Goal: Transaction & Acquisition: Download file/media

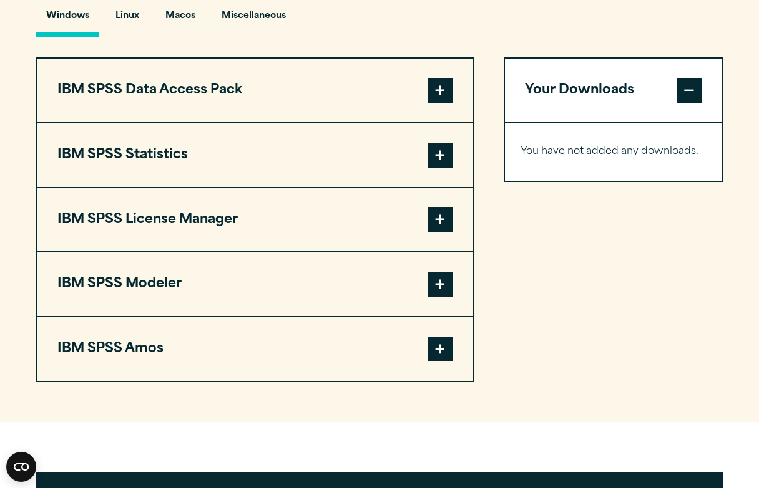
scroll to position [954, 0]
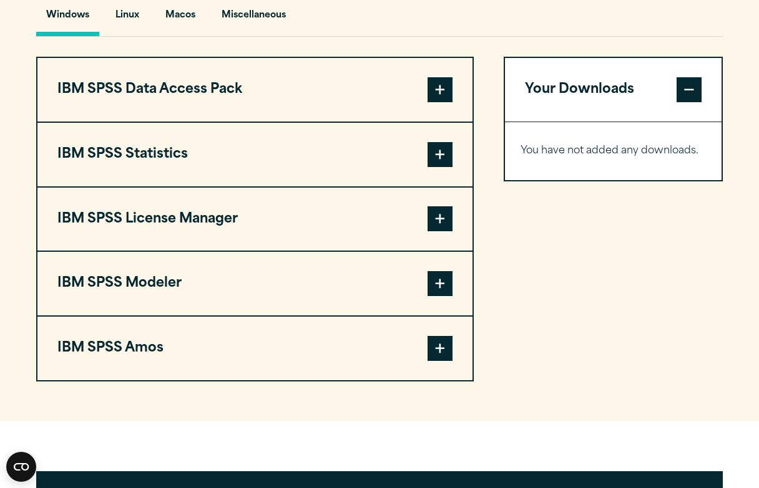
click at [436, 153] on span at bounding box center [439, 154] width 25 height 25
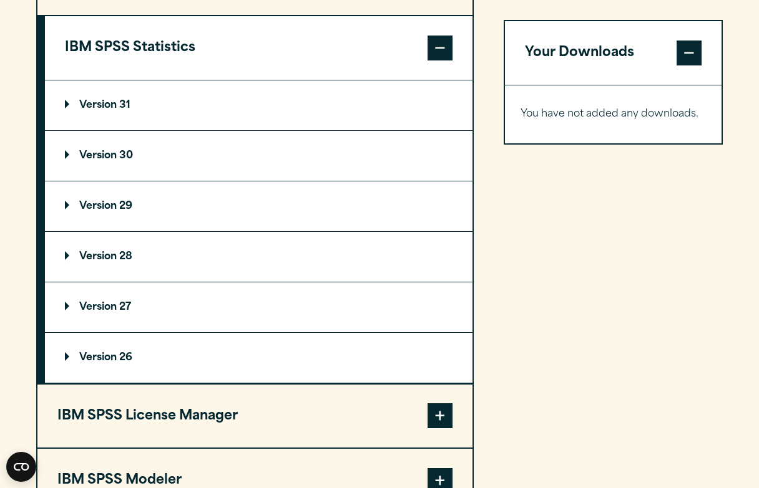
scroll to position [1058, 0]
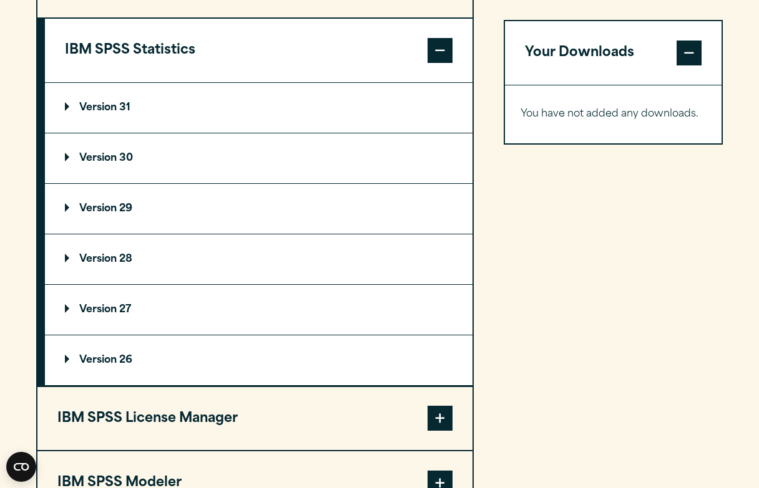
click at [151, 201] on summary "Version 29" at bounding box center [258, 209] width 427 height 50
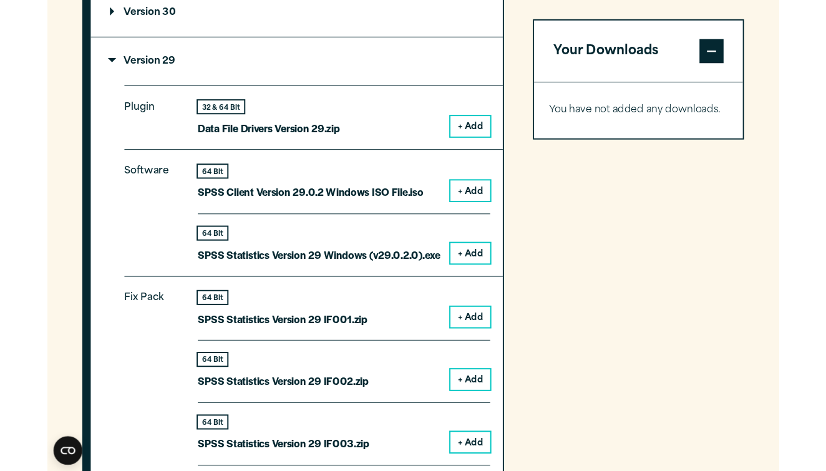
scroll to position [1203, 0]
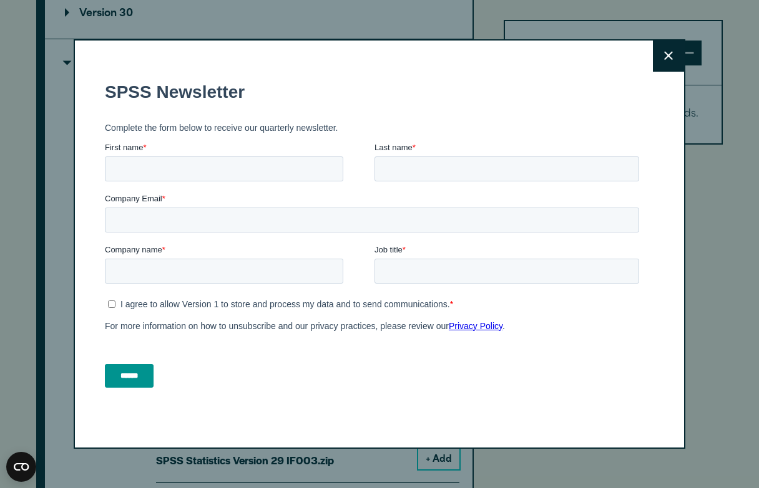
click at [666, 55] on icon at bounding box center [668, 55] width 9 height 9
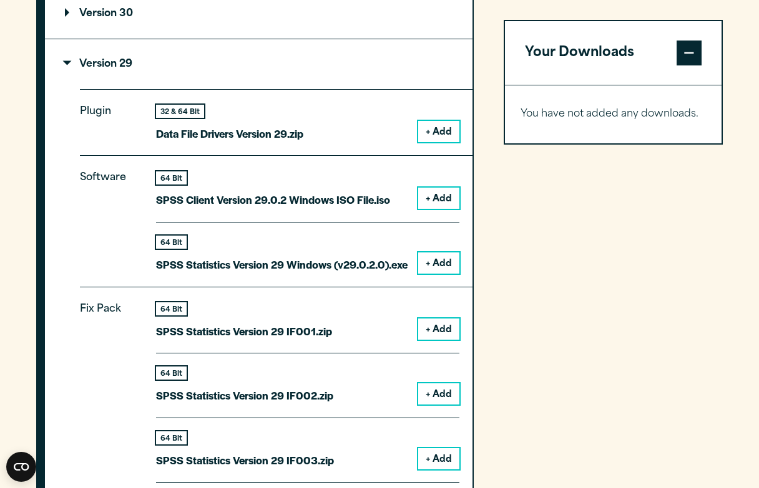
click at [438, 253] on button "+ Add" at bounding box center [438, 263] width 41 height 21
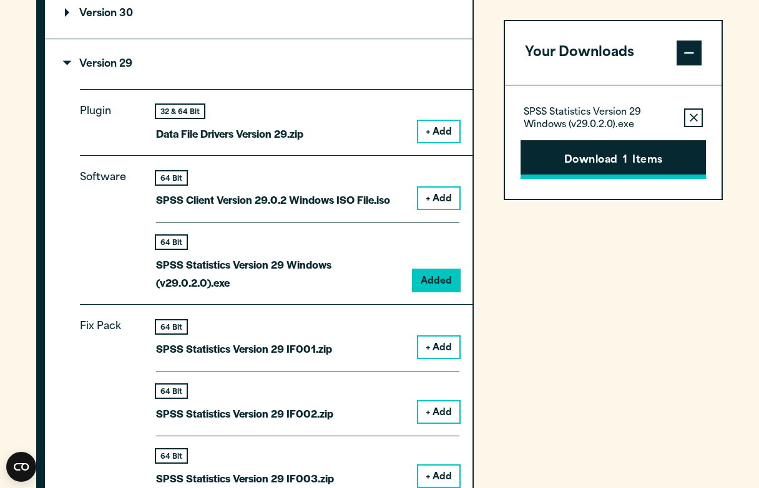
click at [633, 158] on button "Download 1 Items" at bounding box center [612, 159] width 185 height 39
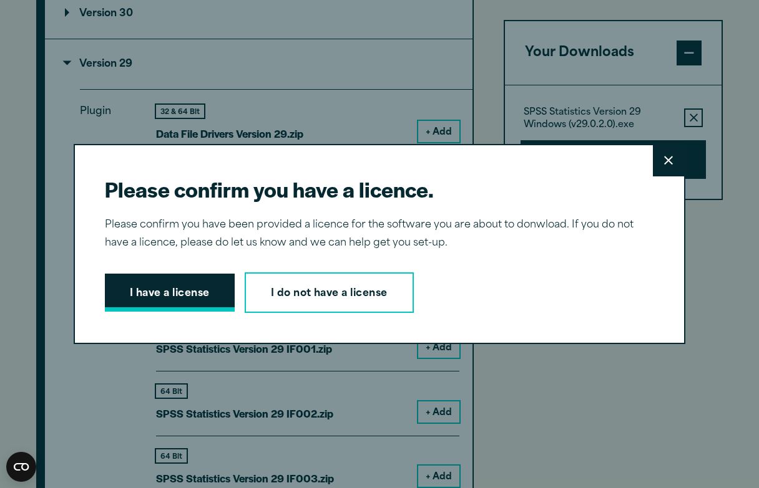
click at [159, 286] on button "I have a license" at bounding box center [170, 293] width 130 height 39
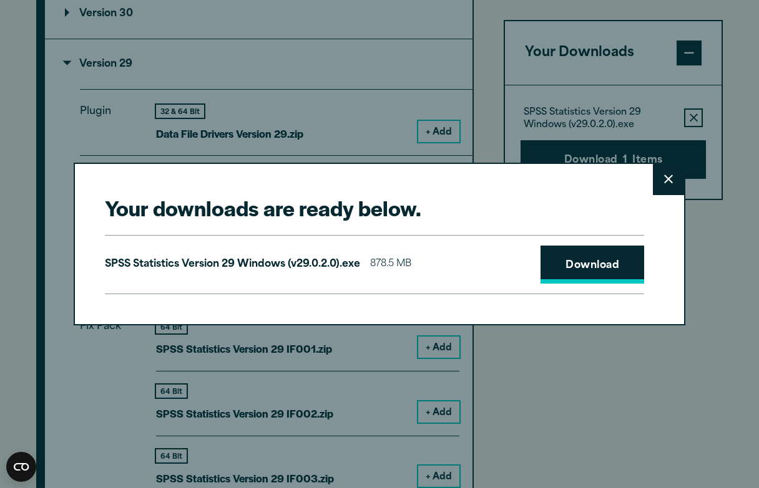
click at [570, 262] on link "Download" at bounding box center [592, 265] width 104 height 39
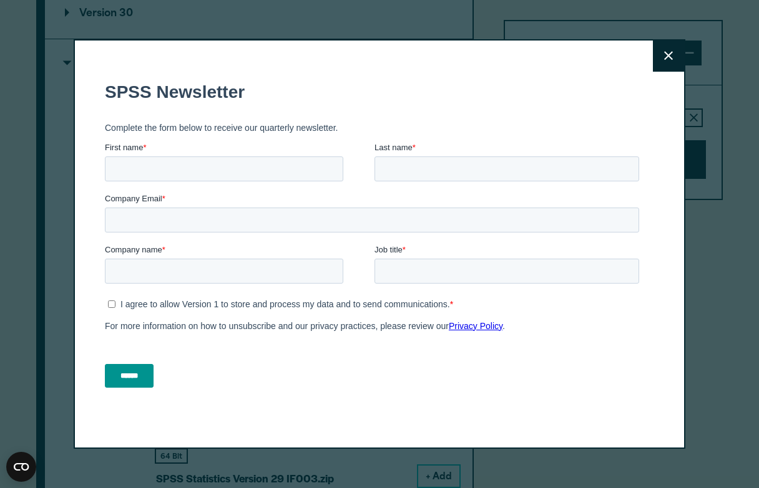
click at [667, 54] on icon at bounding box center [668, 55] width 9 height 9
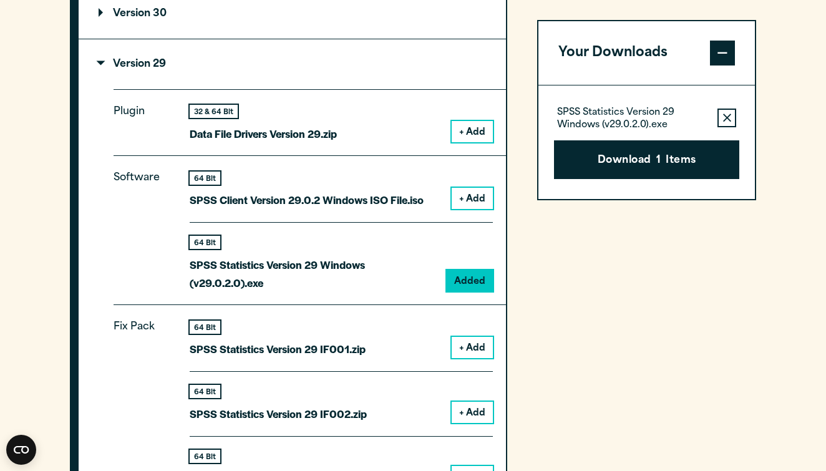
click at [727, 114] on icon "button" at bounding box center [727, 118] width 8 height 9
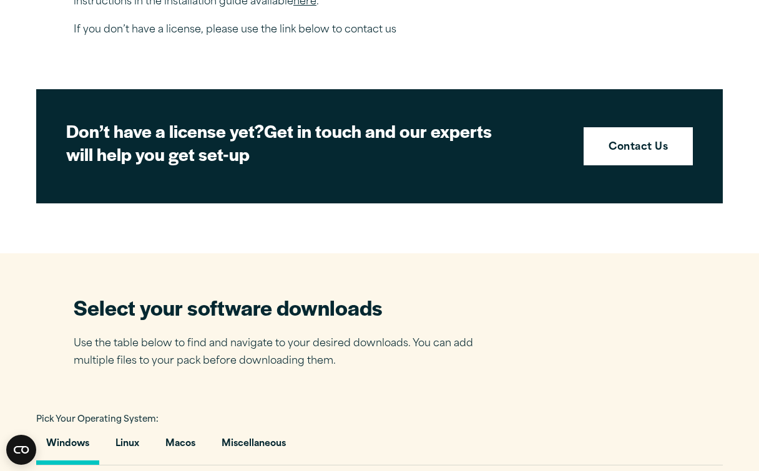
scroll to position [904, 0]
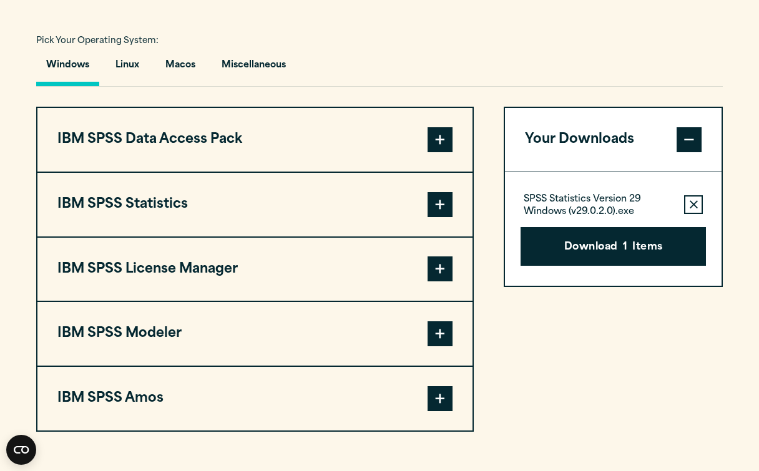
click at [253, 213] on button "IBM SPSS Statistics" at bounding box center [254, 205] width 435 height 64
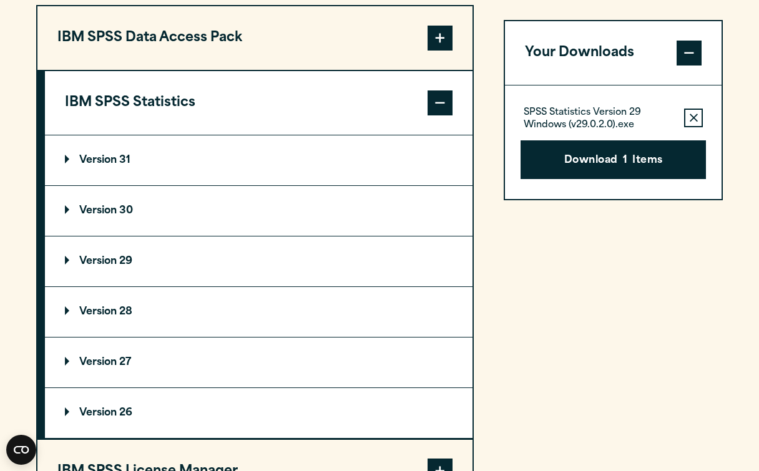
scroll to position [1003, 0]
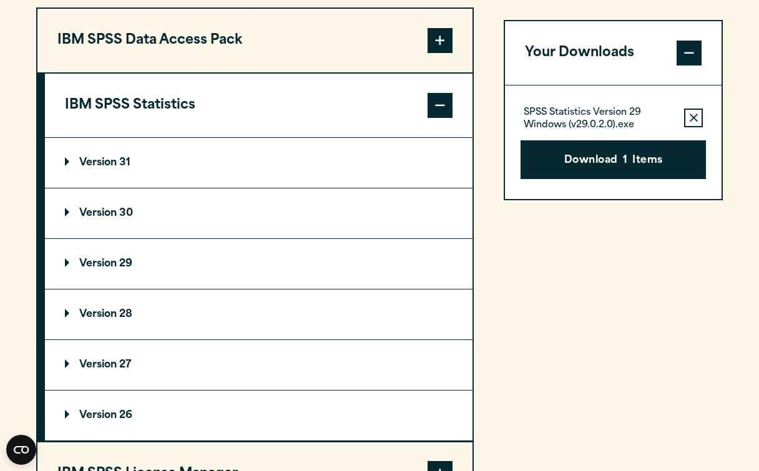
click at [98, 262] on p "Version 29" at bounding box center [98, 264] width 67 height 10
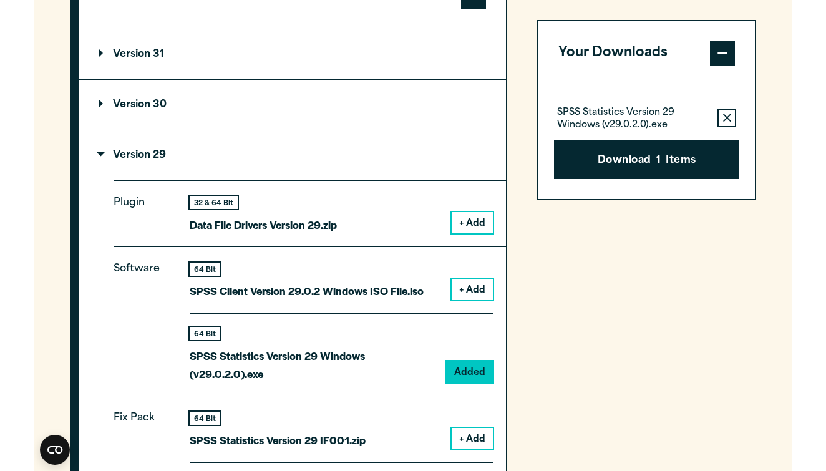
scroll to position [1114, 0]
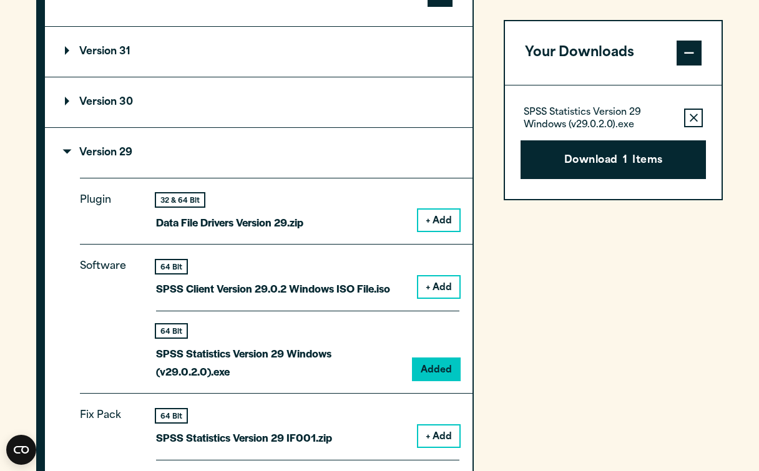
click at [694, 114] on icon "button" at bounding box center [693, 118] width 8 height 9
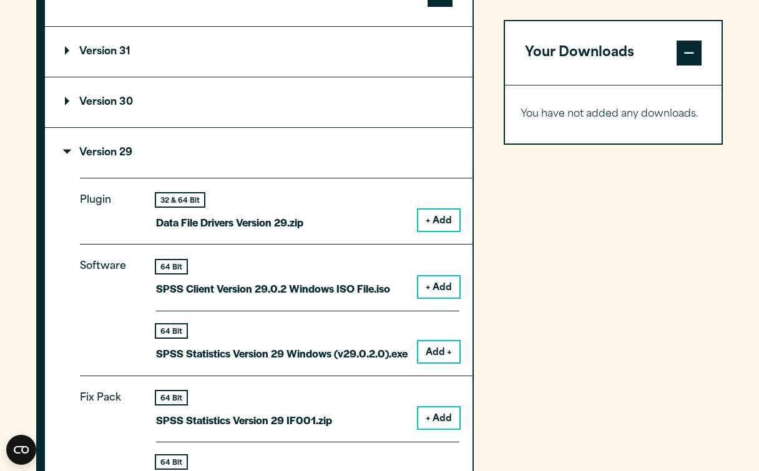
click at [442, 342] on button "Add +" at bounding box center [438, 351] width 41 height 21
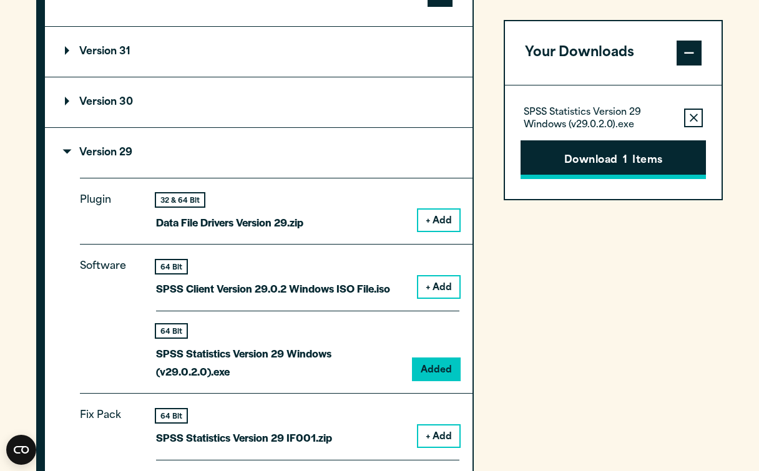
click at [599, 154] on button "Download 1 Items" at bounding box center [612, 159] width 185 height 39
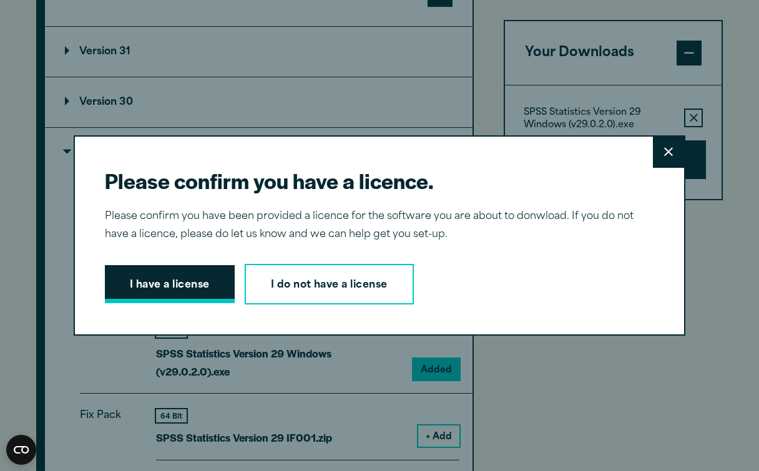
click at [186, 282] on button "I have a license" at bounding box center [170, 284] width 130 height 39
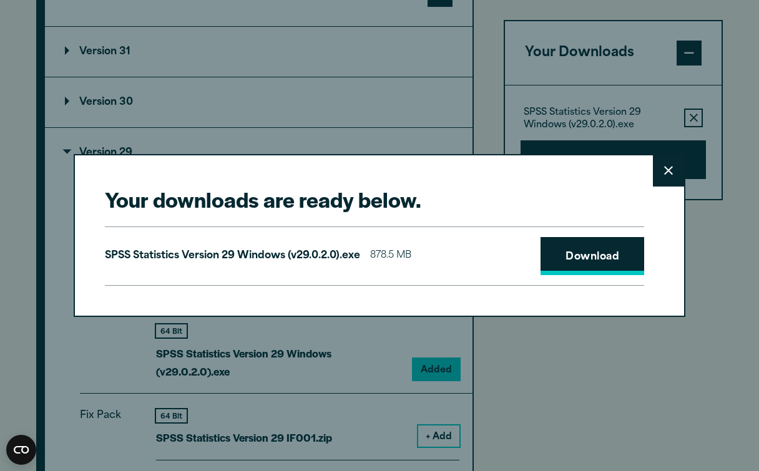
click at [565, 258] on link "Download" at bounding box center [592, 256] width 104 height 39
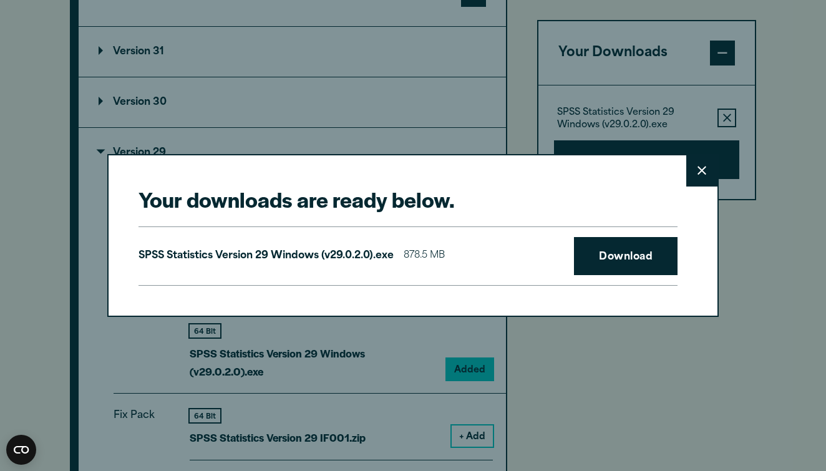
click at [704, 178] on button "Close" at bounding box center [701, 170] width 31 height 31
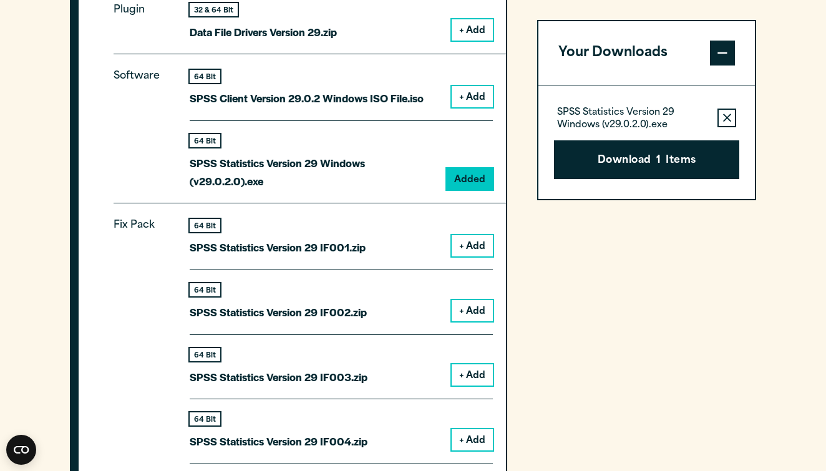
scroll to position [1302, 0]
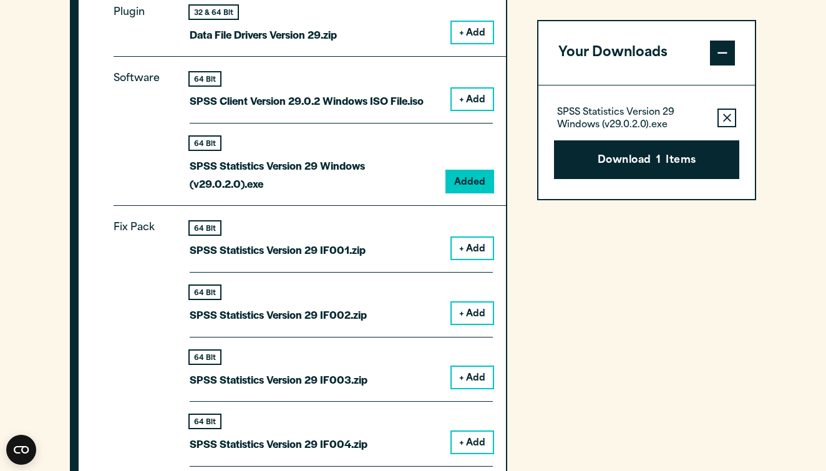
click at [723, 116] on icon "button" at bounding box center [727, 118] width 8 height 9
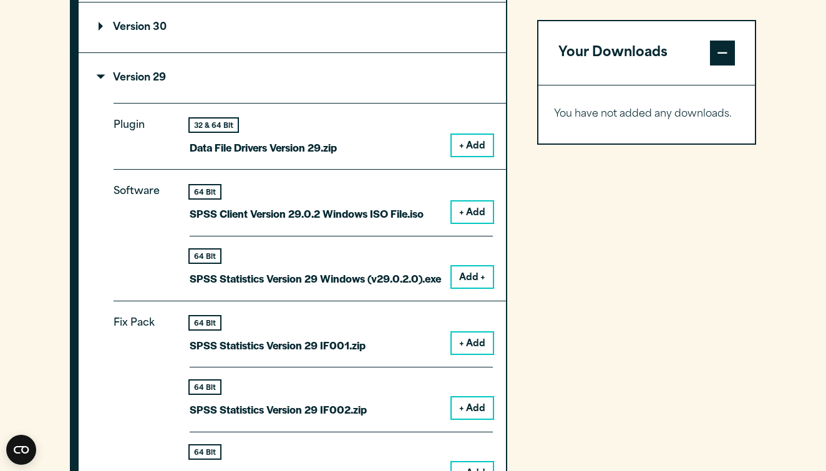
scroll to position [1190, 0]
click at [468, 201] on button "+ Add" at bounding box center [472, 211] width 41 height 21
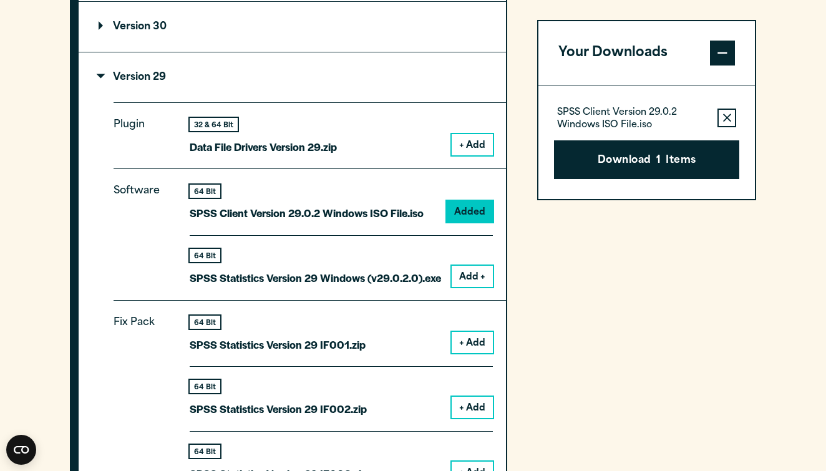
drag, startPoint x: 653, startPoint y: 4, endPoint x: 709, endPoint y: 261, distance: 263.1
click at [672, 153] on button "Download 1 Items" at bounding box center [646, 159] width 185 height 39
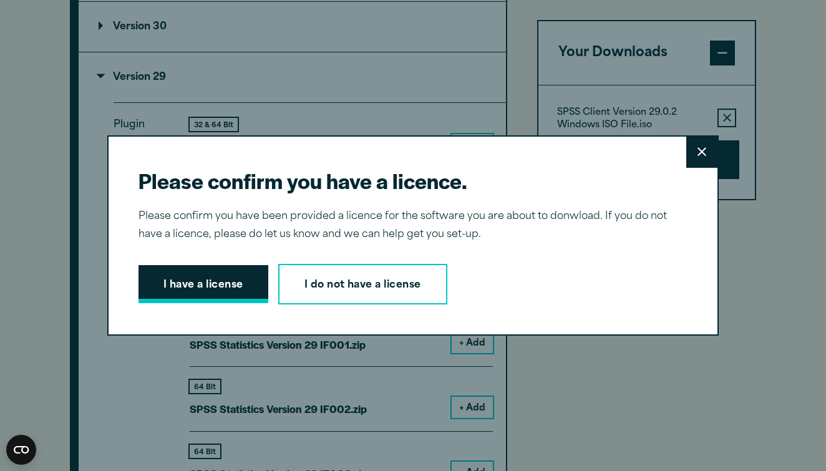
click at [198, 301] on button "I have a license" at bounding box center [203, 284] width 130 height 39
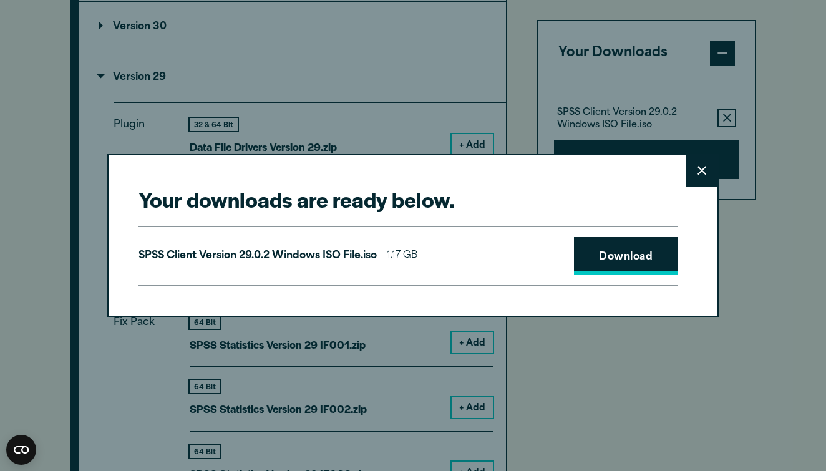
click at [641, 264] on link "Download" at bounding box center [626, 256] width 104 height 39
click at [701, 177] on button "Close" at bounding box center [701, 170] width 31 height 31
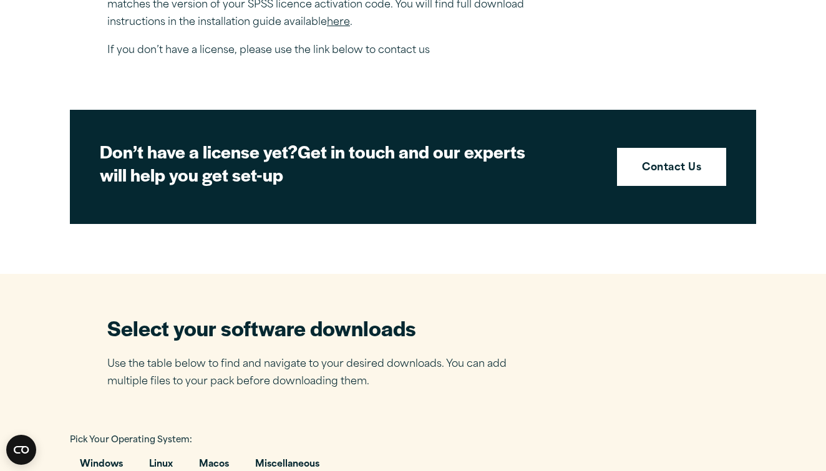
scroll to position [503, 0]
